Goal: Task Accomplishment & Management: Use online tool/utility

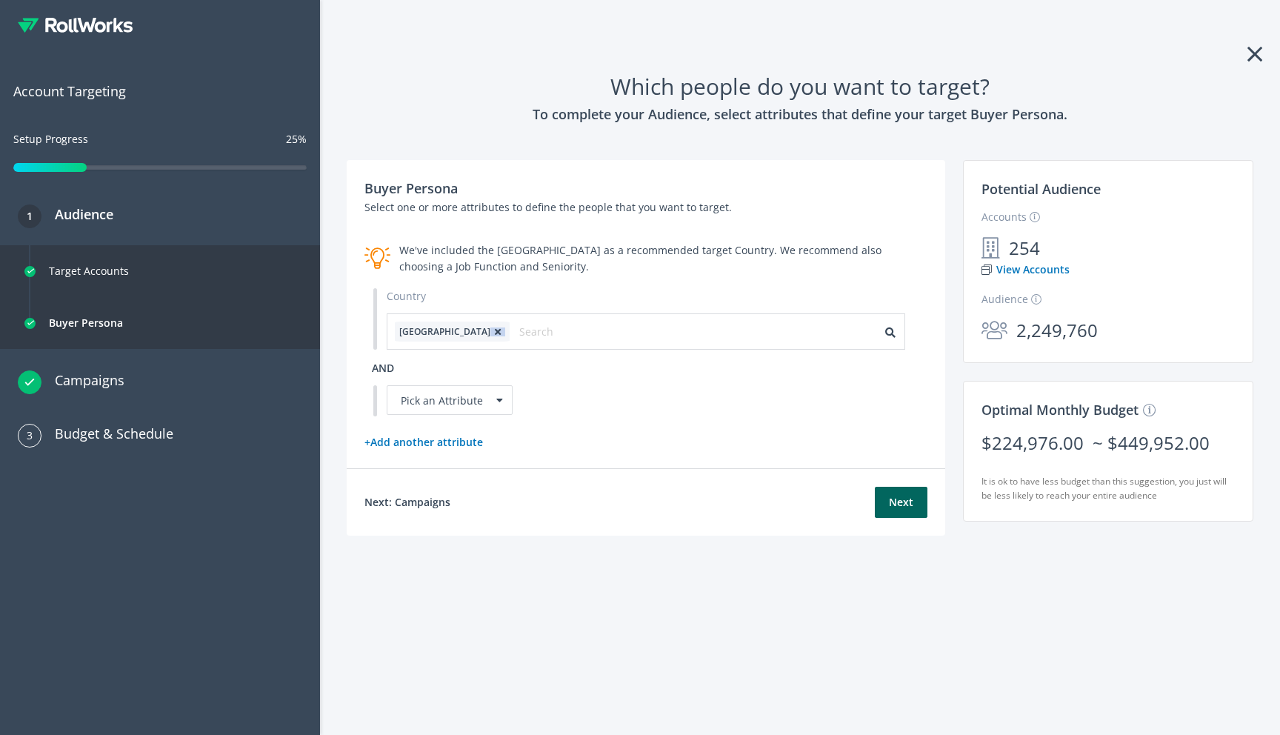
click at [490, 333] on icon at bounding box center [497, 331] width 15 height 9
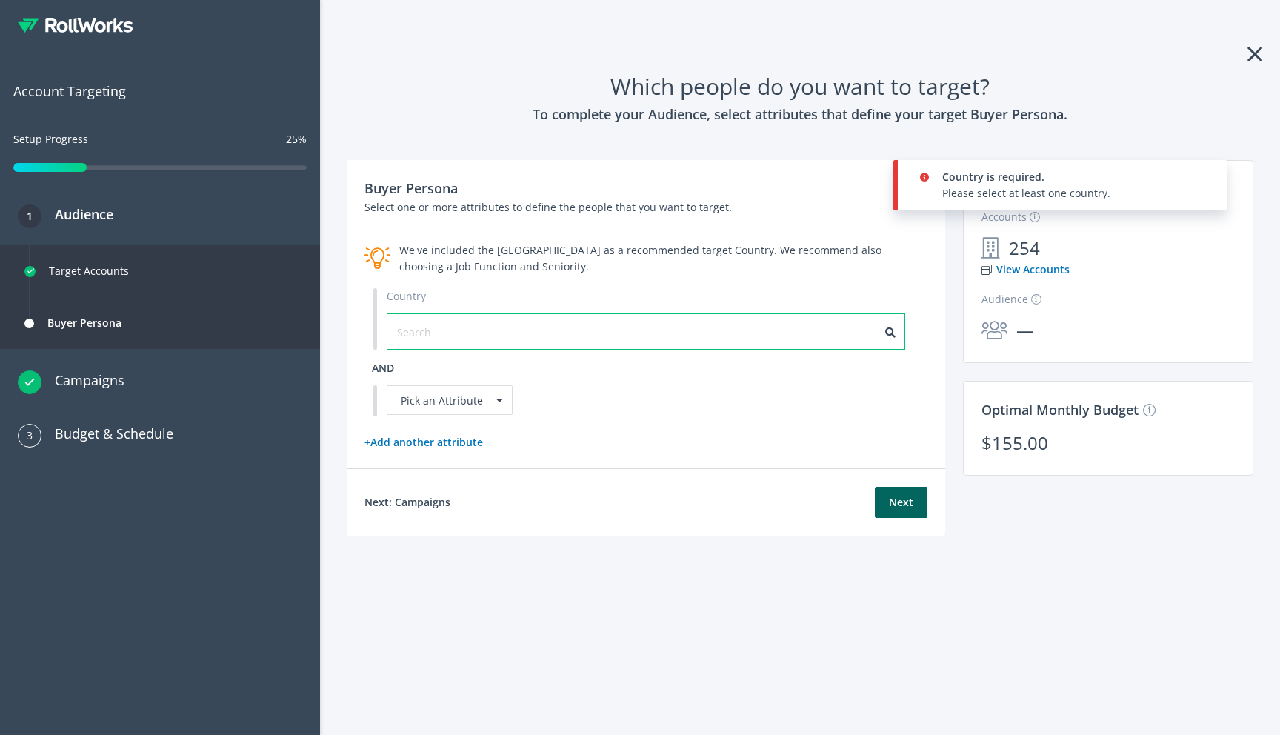
click at [440, 334] on input "text" at bounding box center [463, 332] width 133 height 16
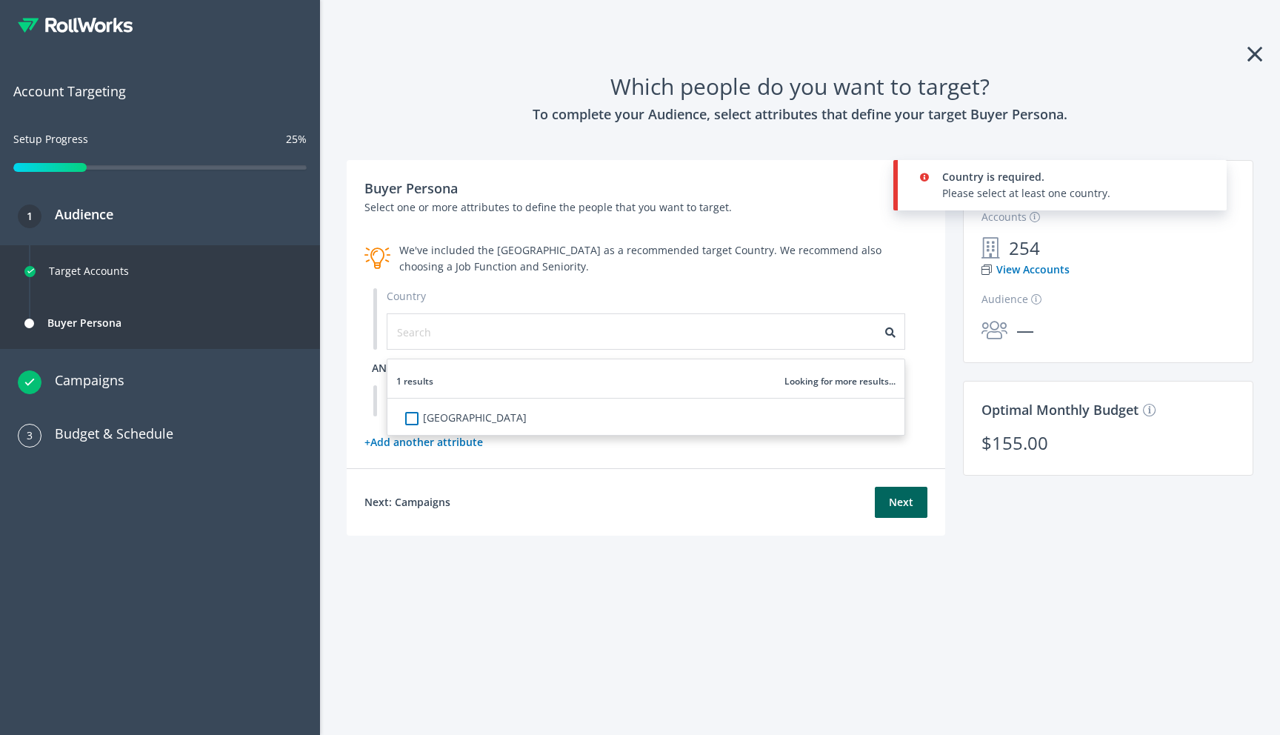
click at [427, 420] on label "[GEOGRAPHIC_DATA]" at bounding box center [476, 418] width 99 height 16
checkbox input "true"
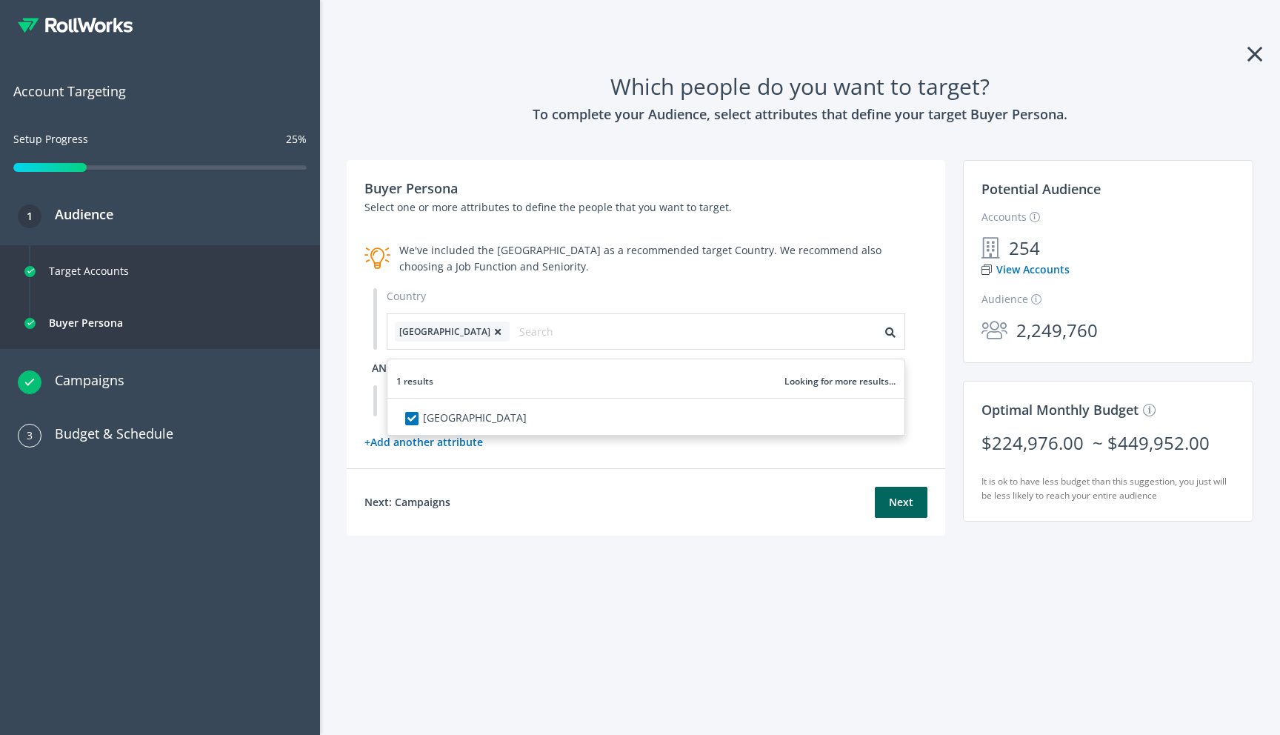
click at [592, 291] on div "Country [GEOGRAPHIC_DATA] 1 results Looking for more results... [GEOGRAPHIC_DAT…" at bounding box center [645, 319] width 563 height 62
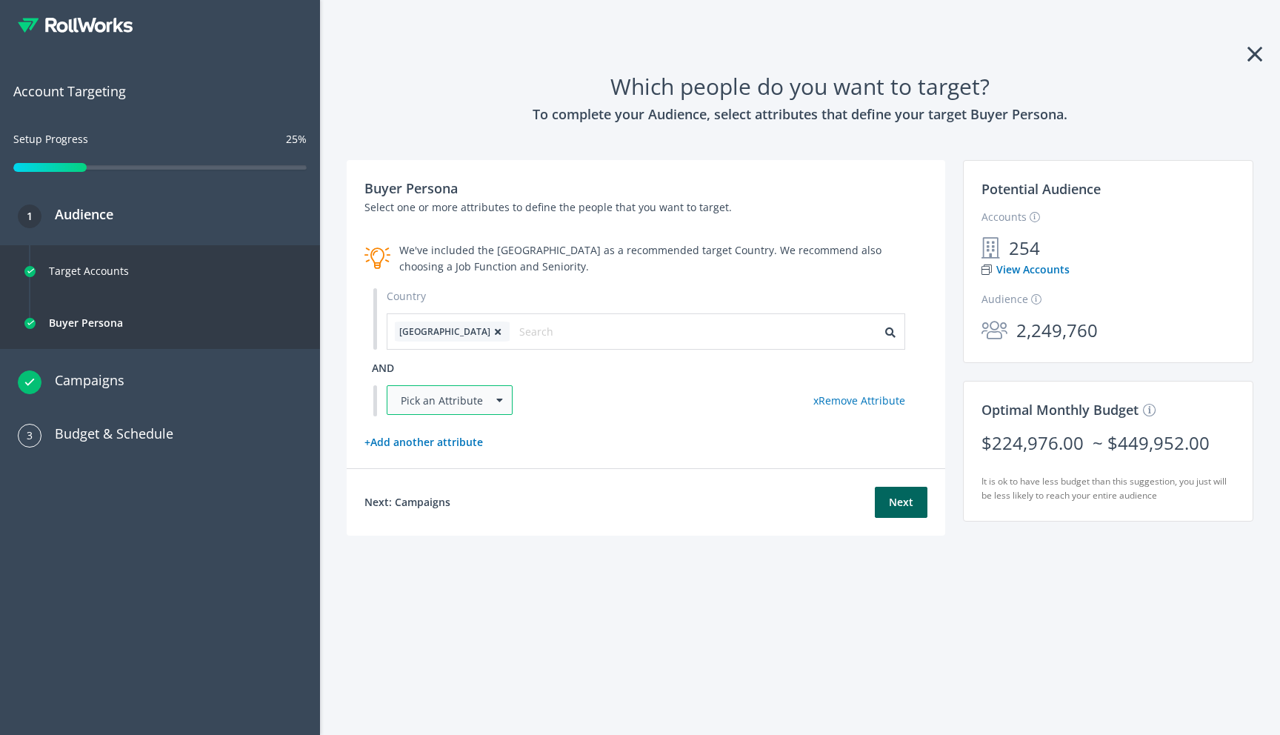
click at [434, 404] on div "Pick an Attribute" at bounding box center [450, 400] width 126 height 30
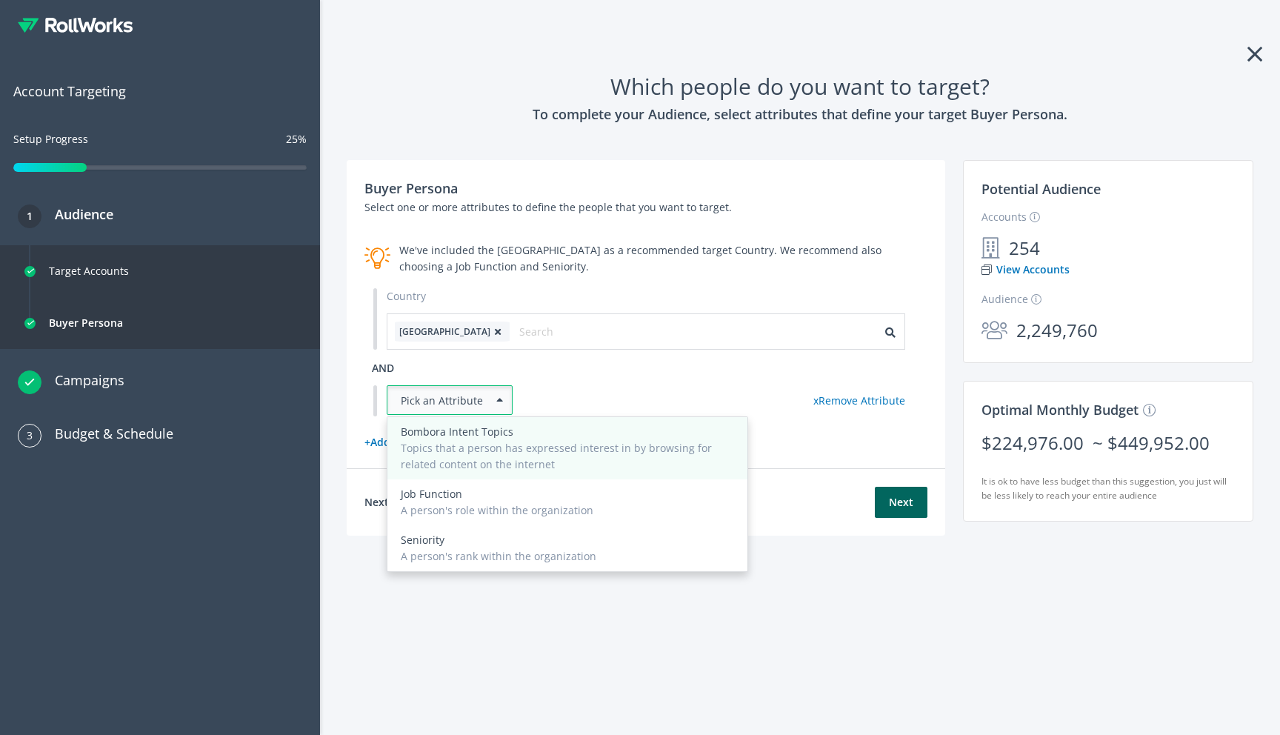
click at [418, 453] on div "Topics that a person has expressed interest in by browsing for related content …" at bounding box center [567, 456] width 333 height 33
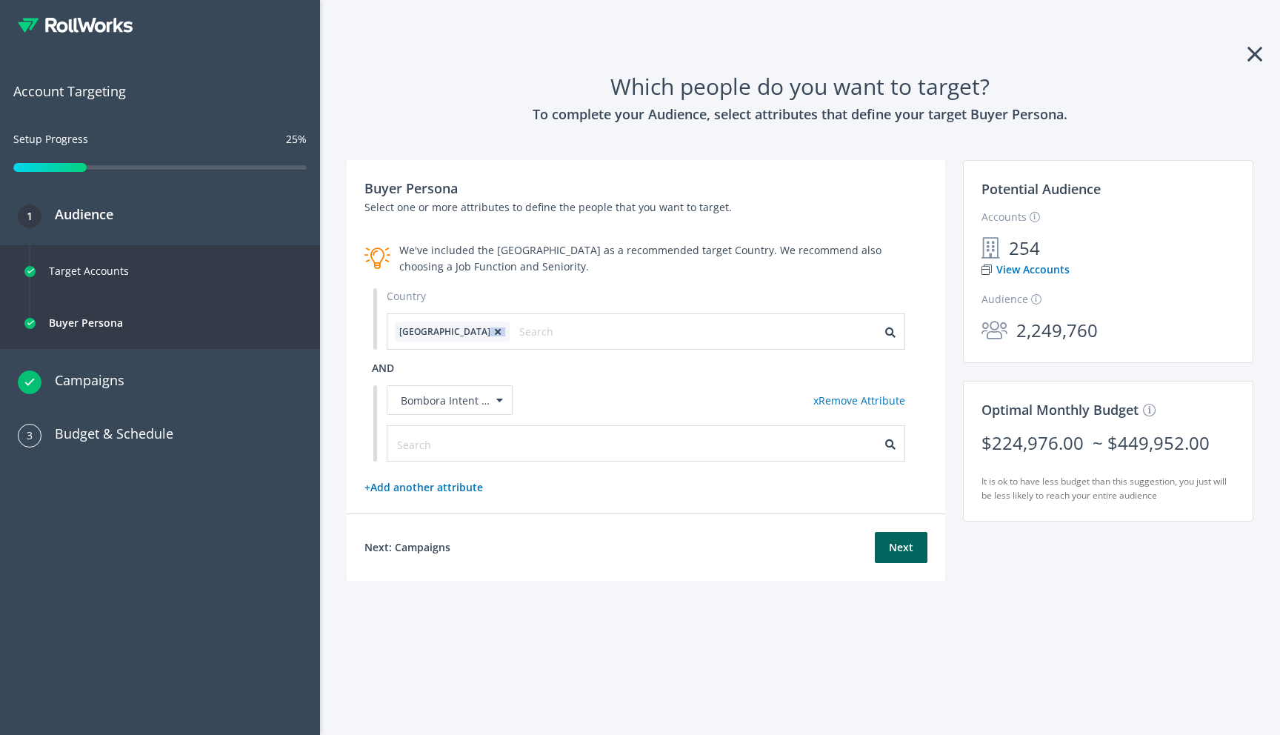
click at [490, 332] on icon at bounding box center [497, 331] width 15 height 9
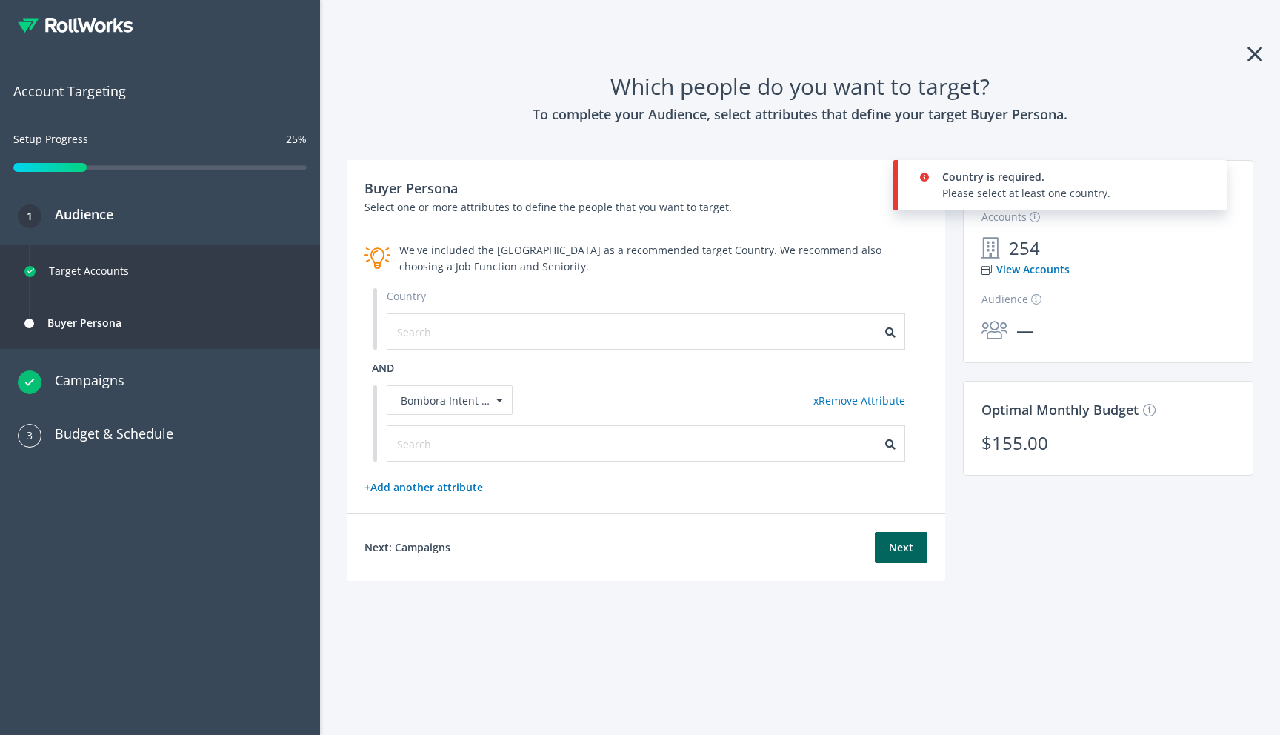
click at [477, 370] on div "Country and Bombora Intent Topics x Remove Attribute" at bounding box center [645, 374] width 563 height 173
click at [457, 407] on div "Bombora Intent Topics" at bounding box center [450, 400] width 126 height 30
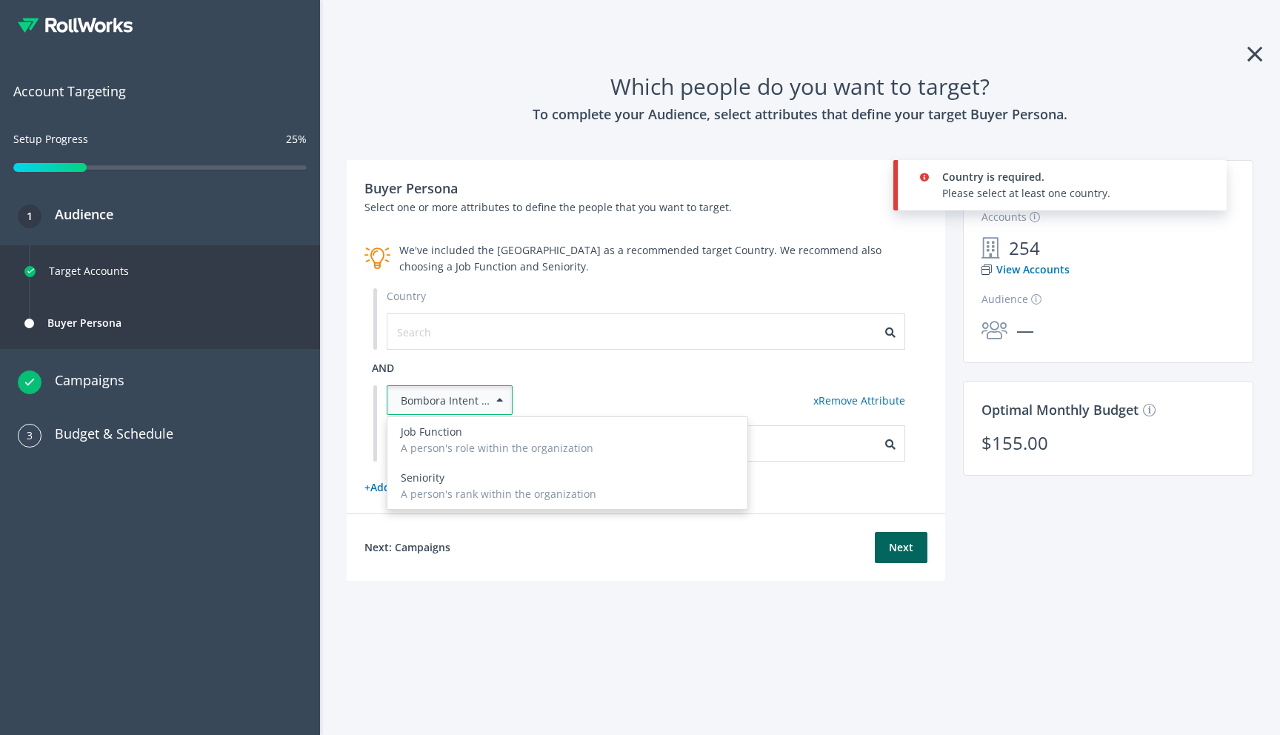
click at [574, 388] on div "Bombora Intent Topics Job Function A person's role within the organization Seni…" at bounding box center [646, 400] width 518 height 31
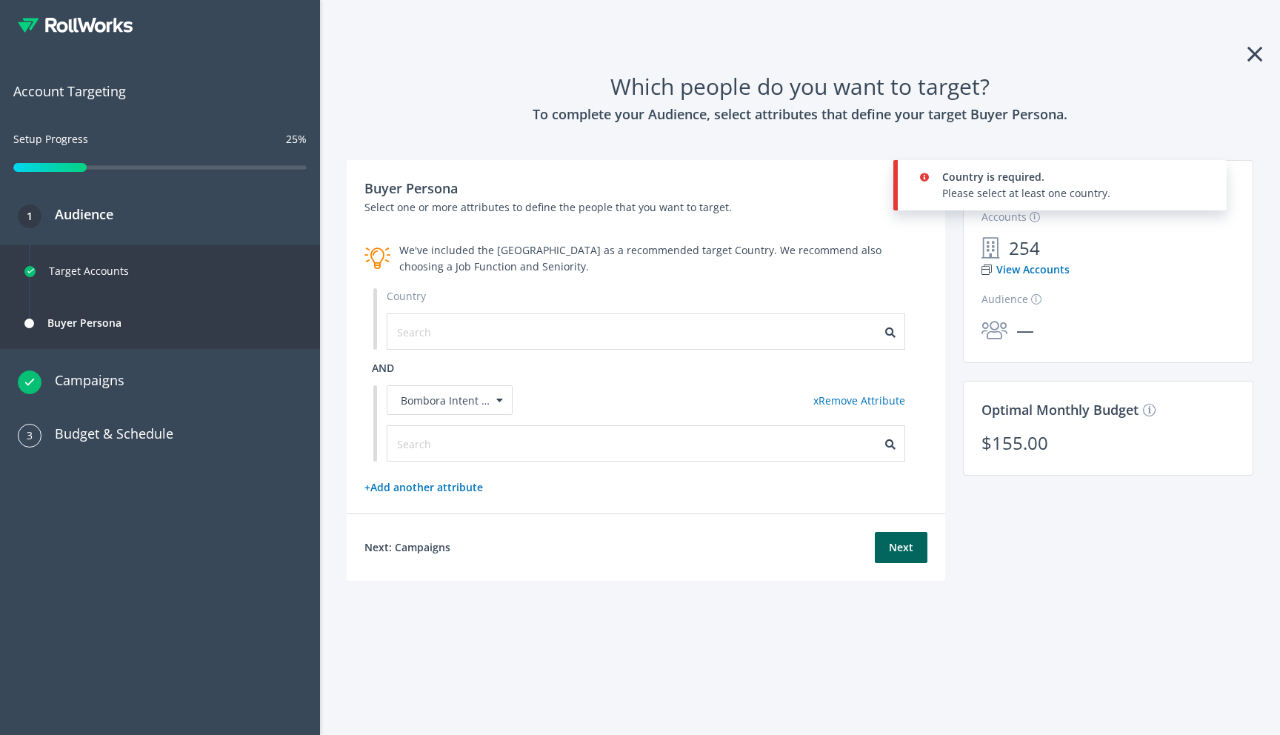
click at [470, 433] on div at bounding box center [645, 443] width 517 height 35
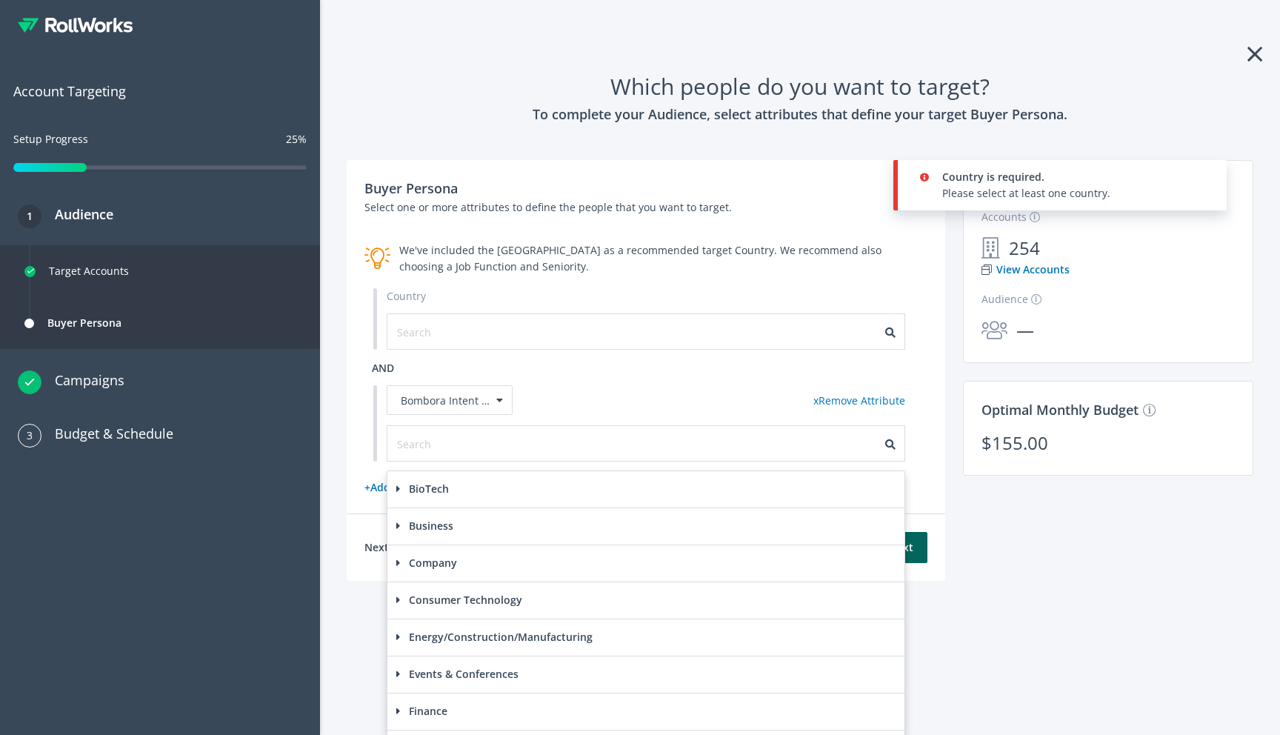
click at [398, 490] on span at bounding box center [398, 489] width 4 height 10
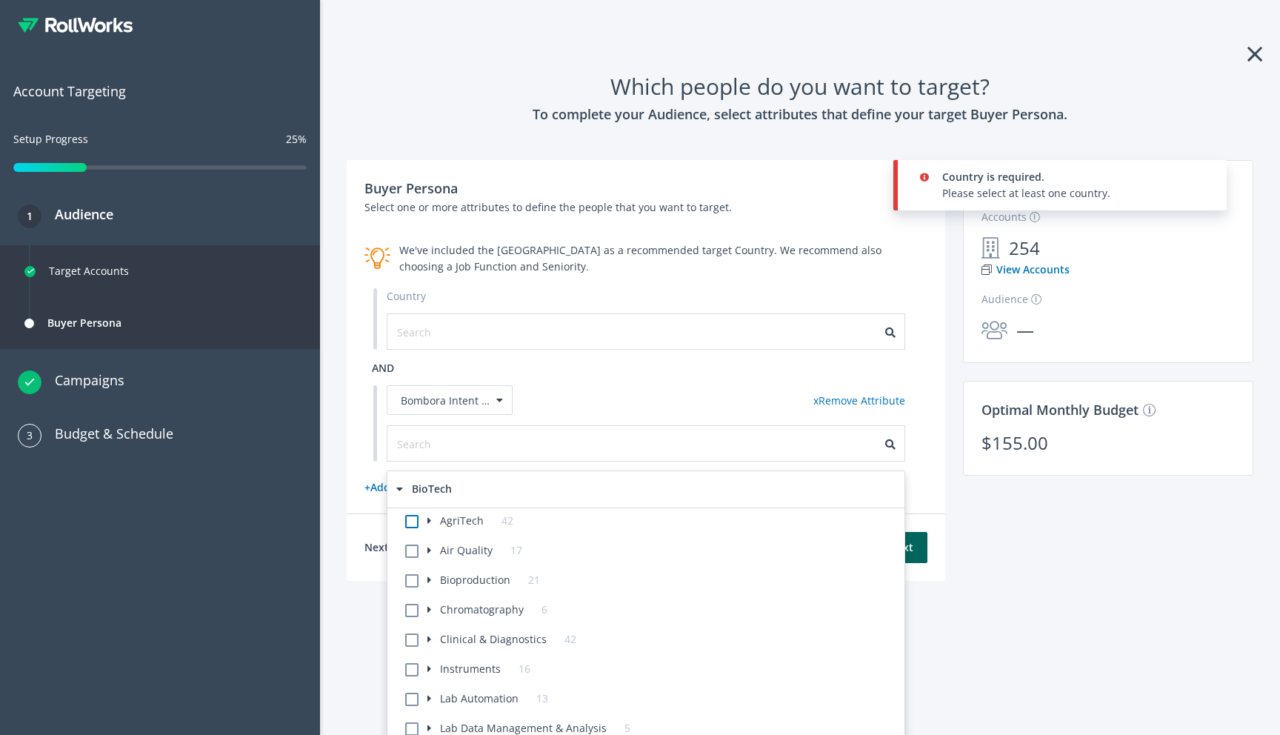
click at [427, 521] on label at bounding box center [427, 520] width 0 height 16
checkbox input "true"
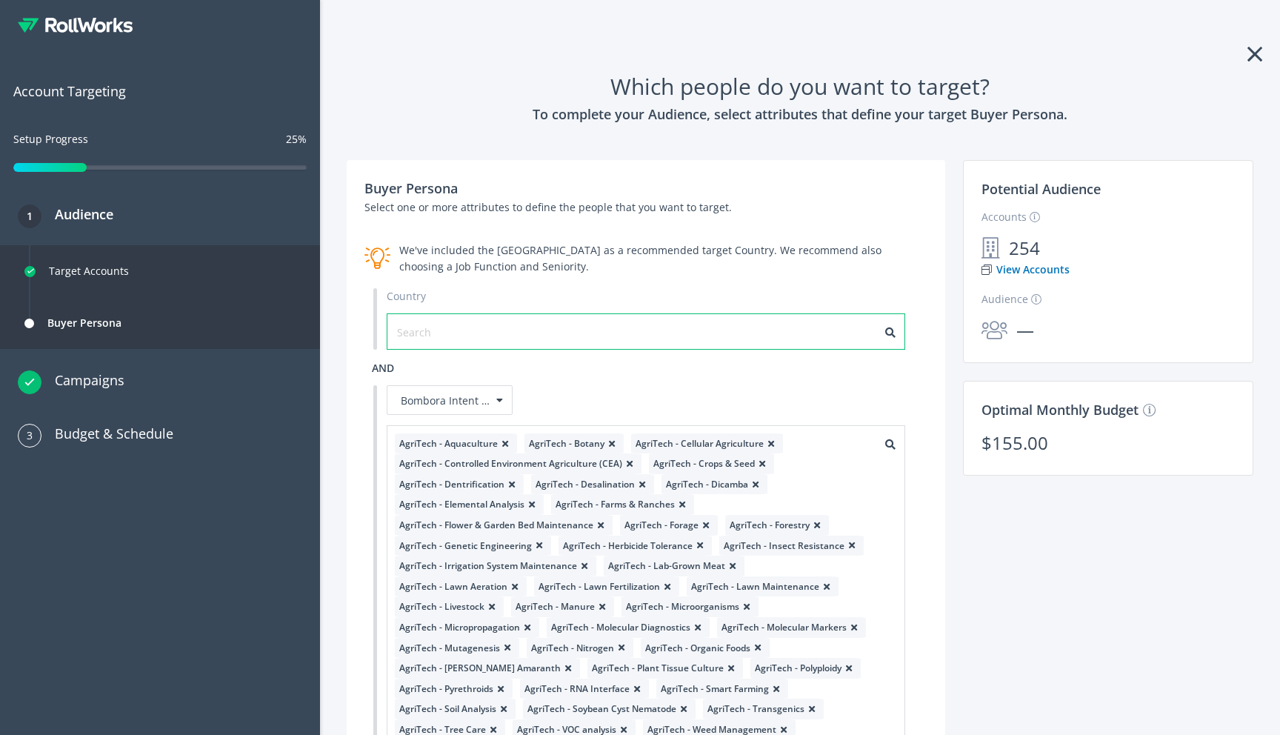
click at [432, 327] on input "text" at bounding box center [463, 332] width 133 height 16
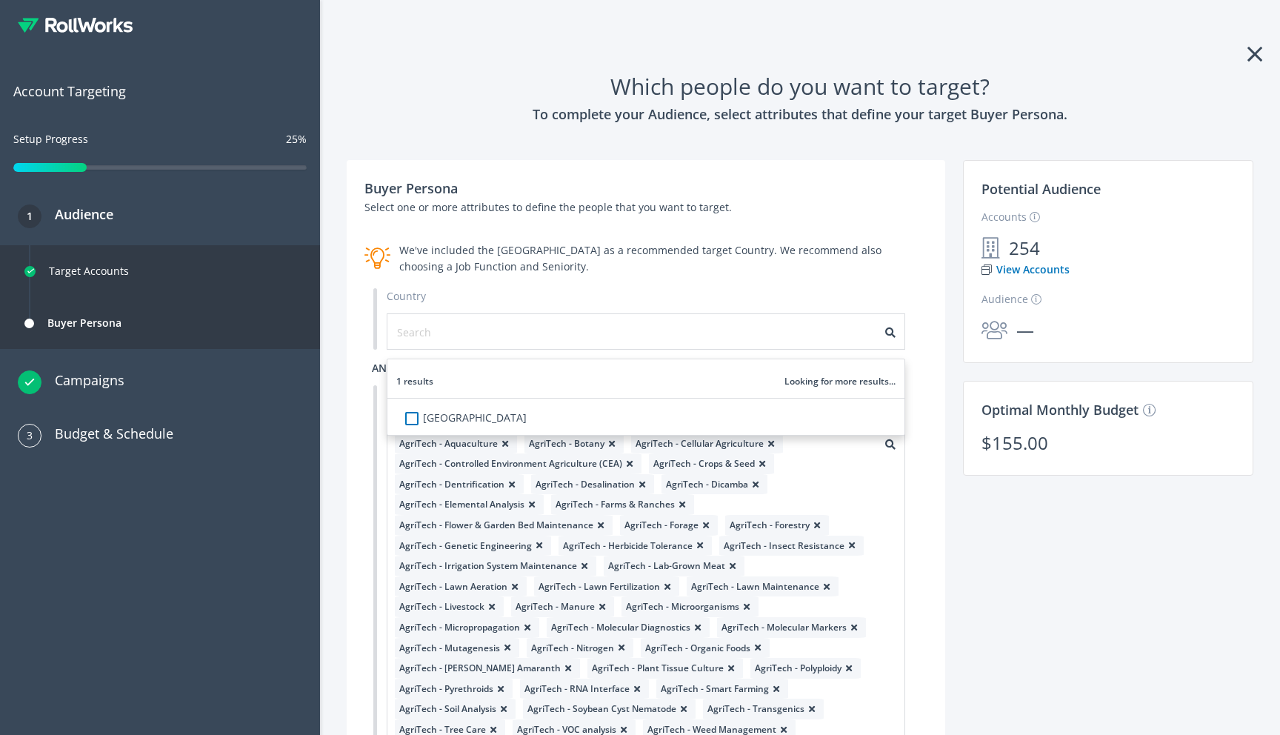
click at [427, 418] on label "[GEOGRAPHIC_DATA]" at bounding box center [476, 418] width 99 height 16
checkbox input "true"
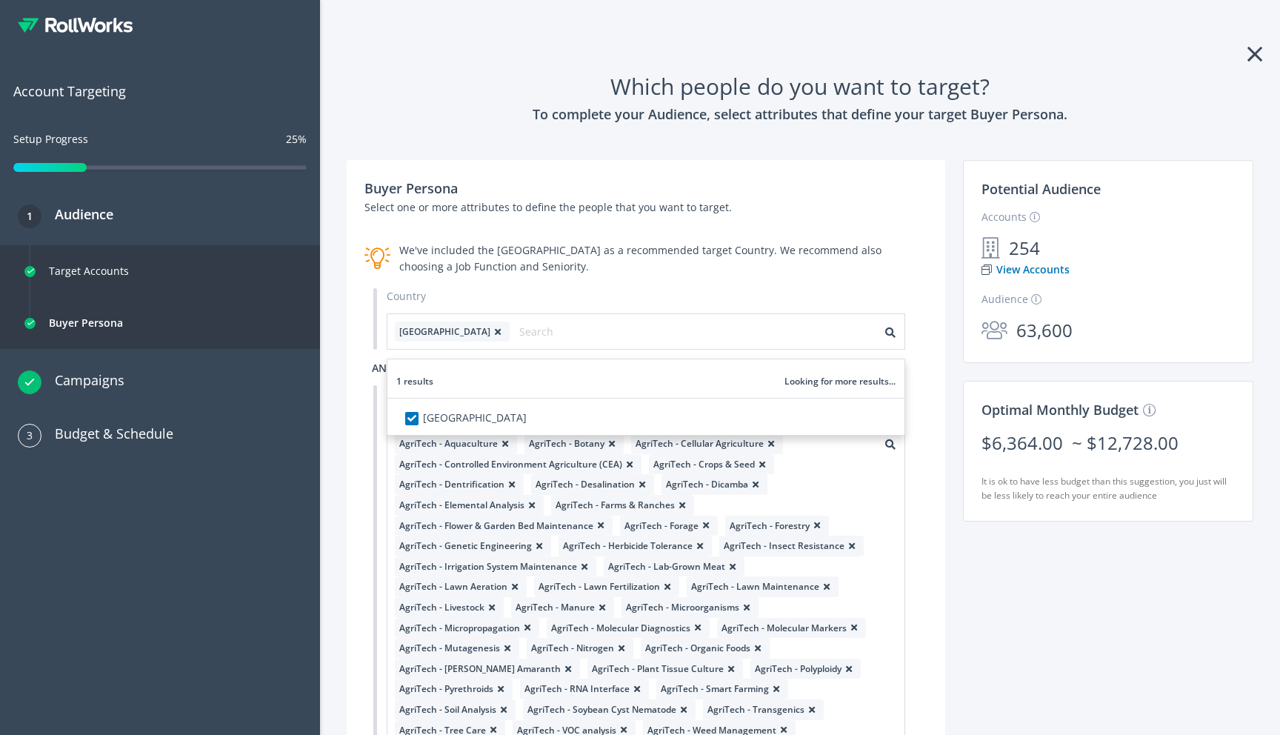
click at [568, 284] on div "Buyer Persona Select one or more attributes to define the people that you want …" at bounding box center [646, 488] width 598 height 657
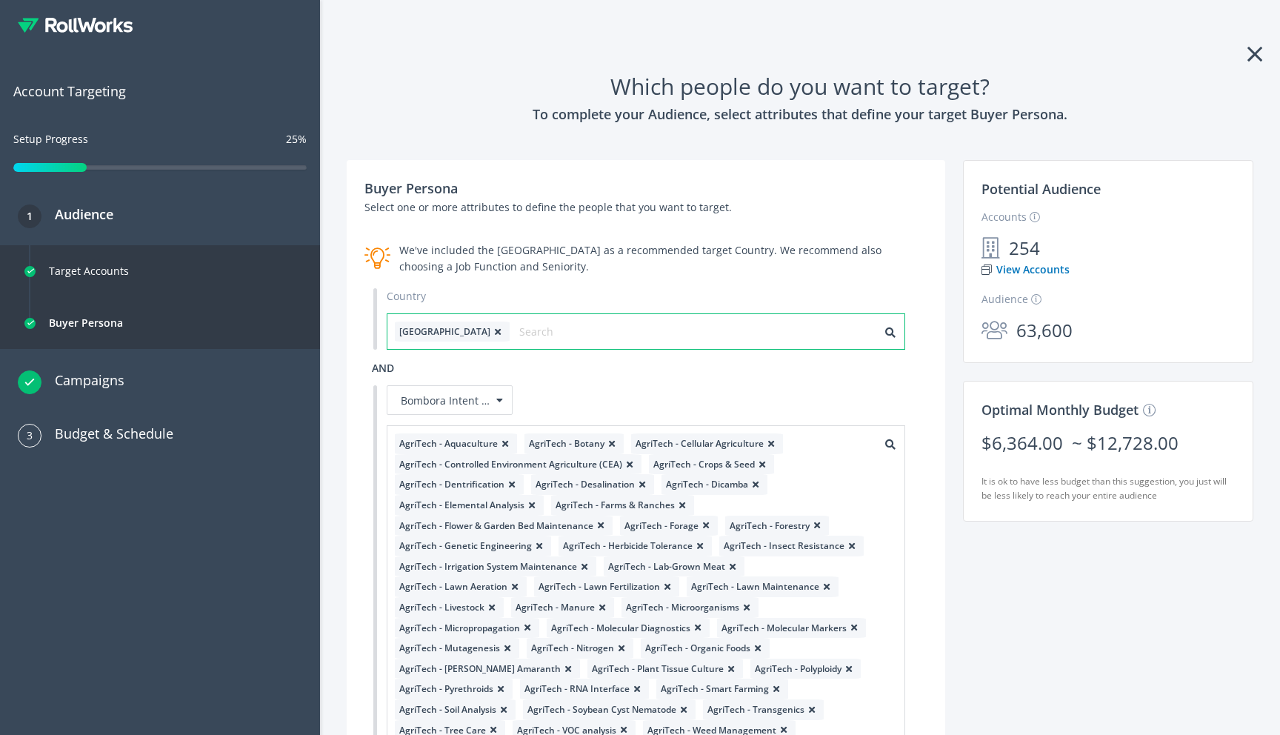
click at [519, 335] on input "text" at bounding box center [585, 331] width 133 height 21
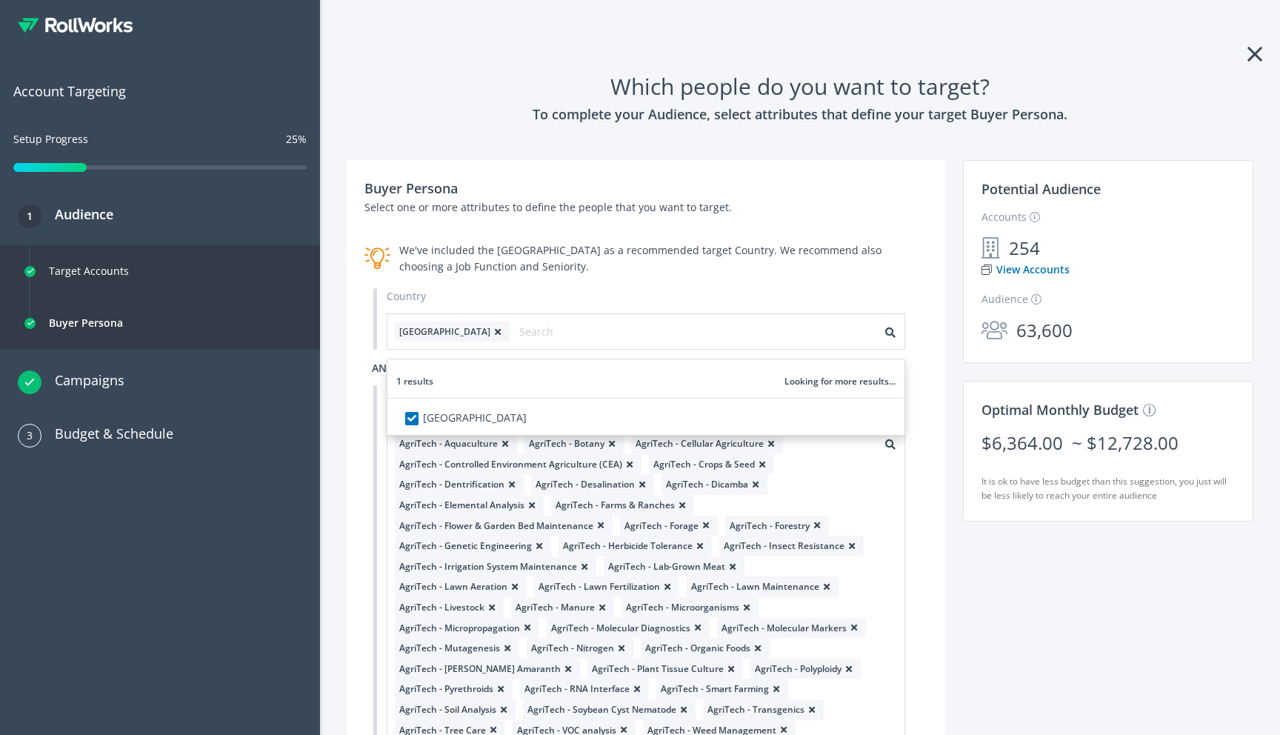
click at [521, 299] on div "Country [GEOGRAPHIC_DATA] 1 results Looking for more results... [GEOGRAPHIC_DAT…" at bounding box center [645, 319] width 563 height 62
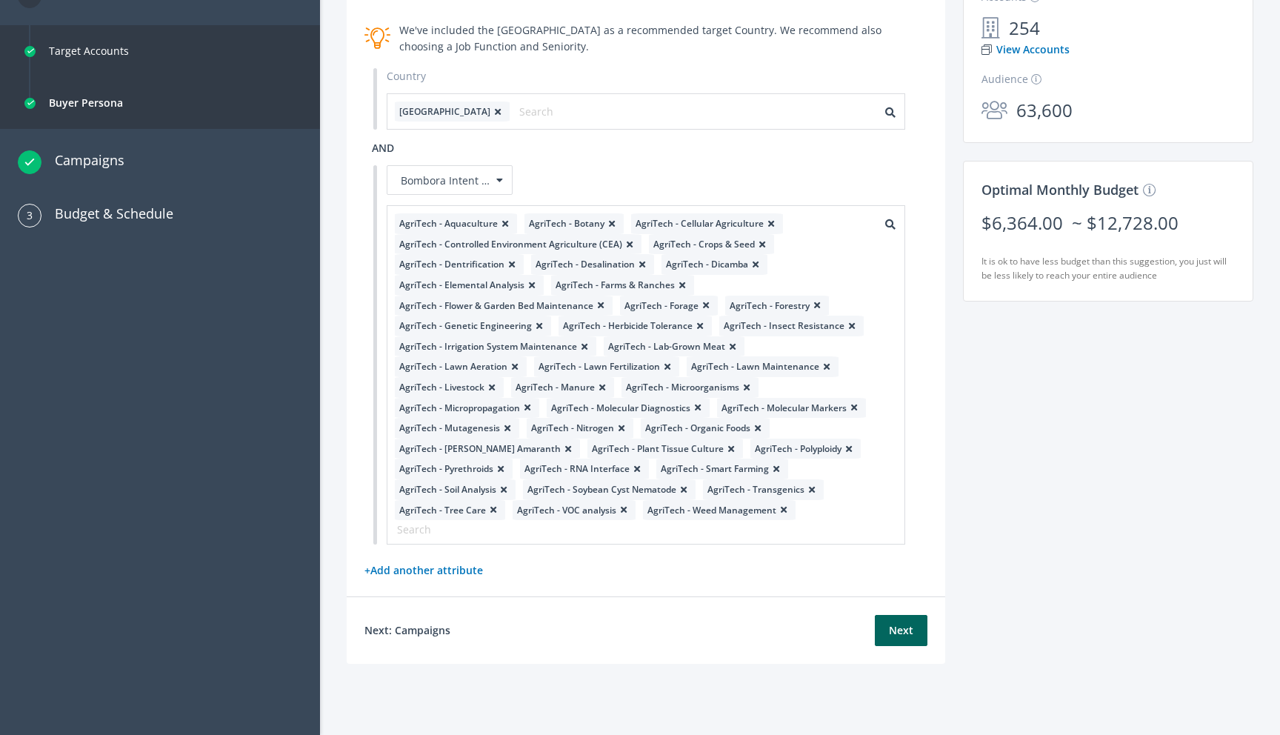
scroll to position [184, 0]
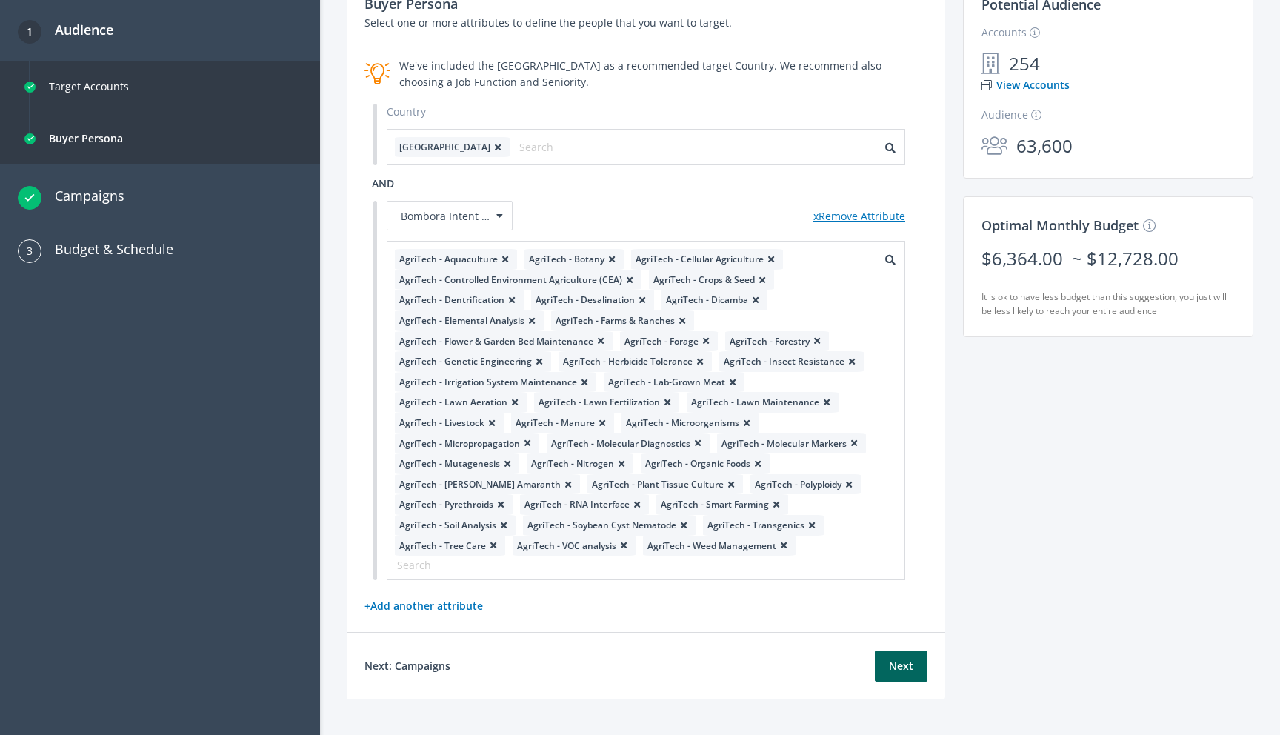
click at [866, 217] on link "x Remove Attribute" at bounding box center [859, 216] width 92 height 14
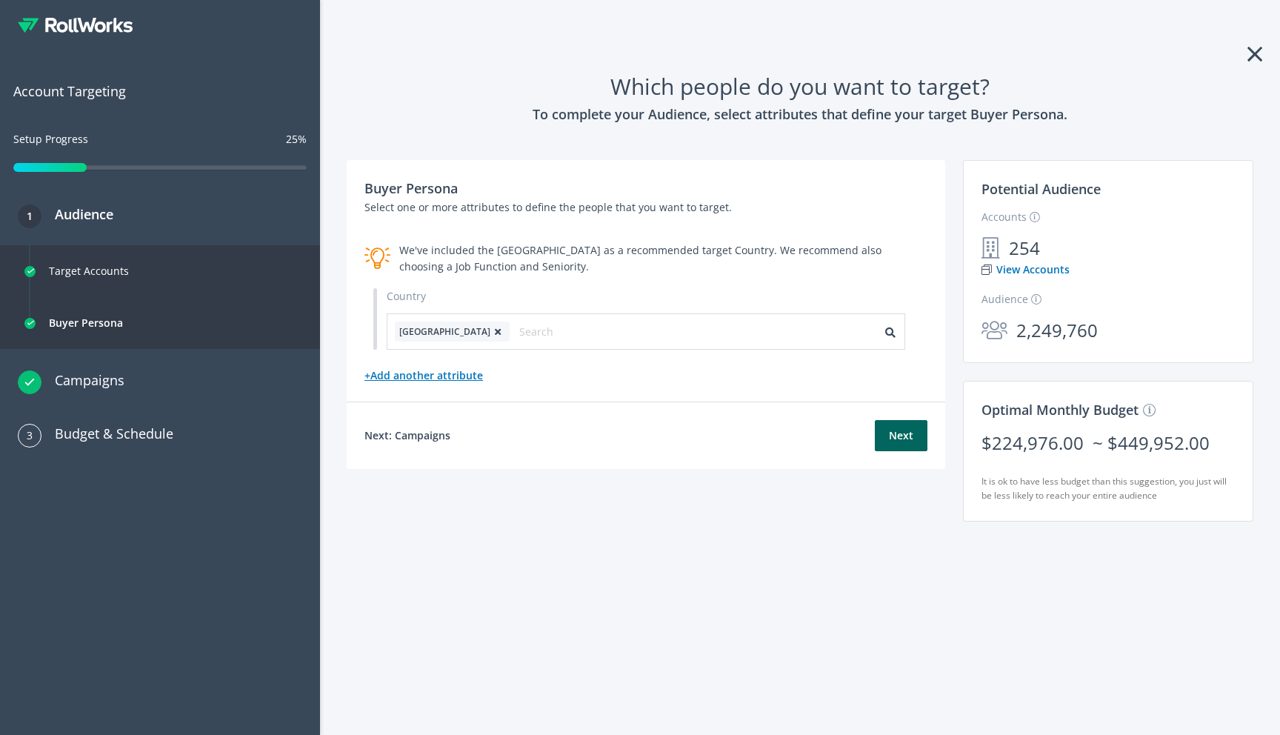
click at [448, 372] on link "+ Add another attribute" at bounding box center [423, 375] width 118 height 14
